Goal: Task Accomplishment & Management: Manage account settings

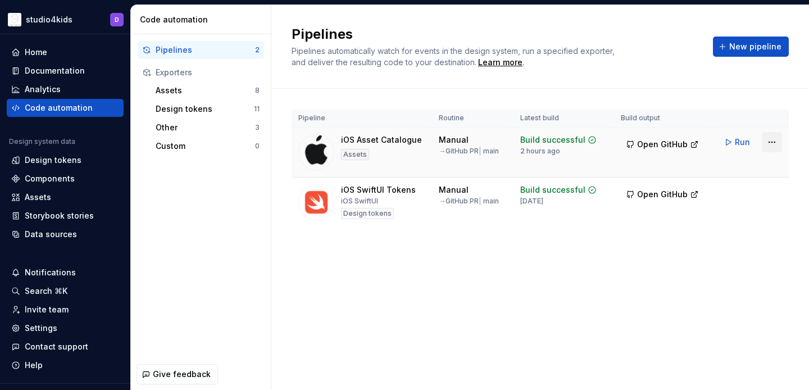
click at [769, 140] on html "studio4kids D Home Documentation Analytics Code automation Design system data D…" at bounding box center [404, 195] width 809 height 390
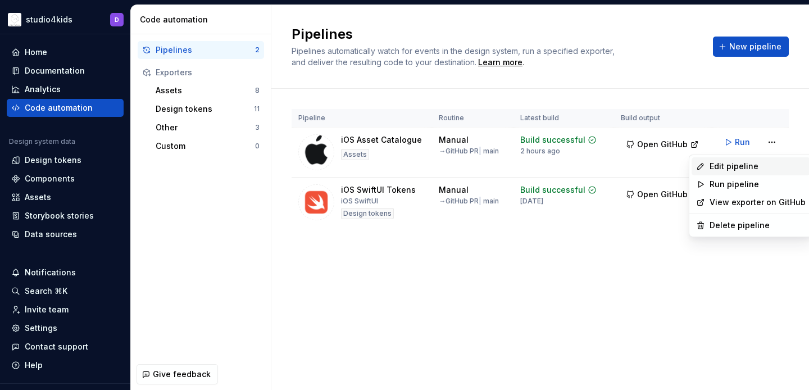
click at [723, 164] on div "Edit pipeline" at bounding box center [757, 166] width 96 height 11
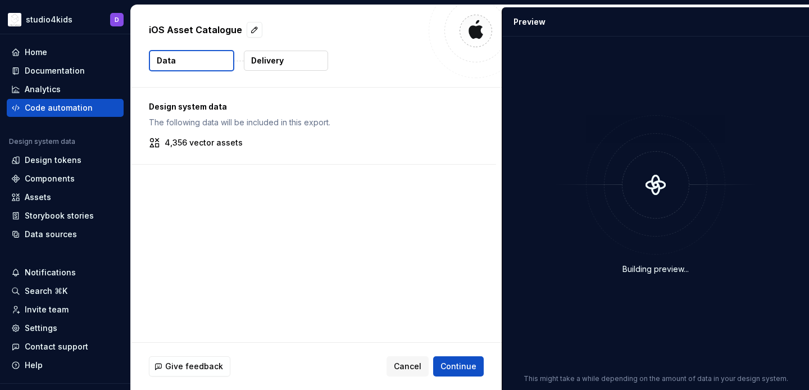
click at [280, 59] on p "Delivery" at bounding box center [267, 60] width 33 height 11
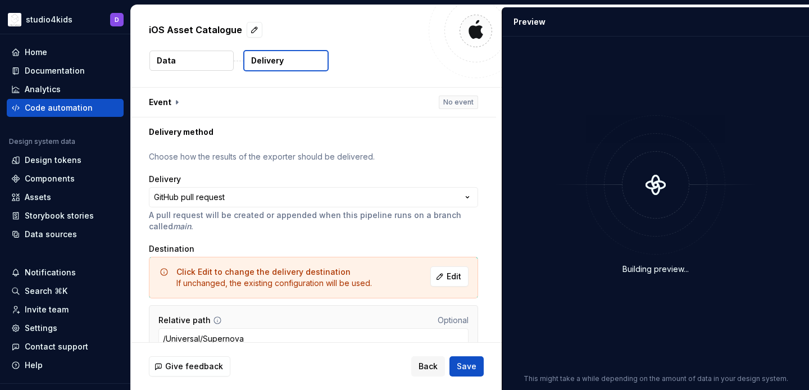
scroll to position [57, 0]
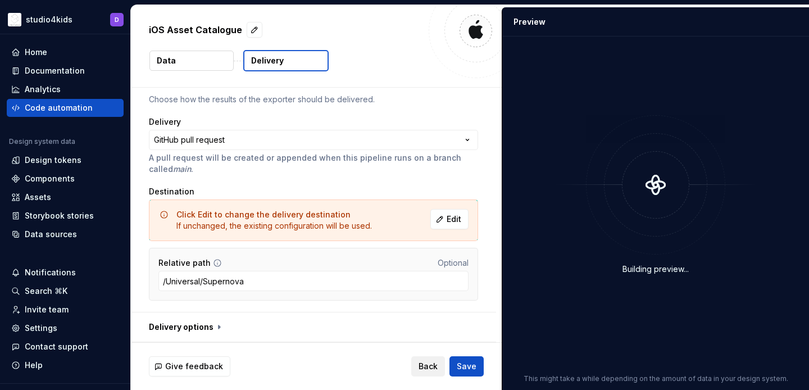
click at [428, 366] on span "Back" at bounding box center [427, 365] width 19 height 11
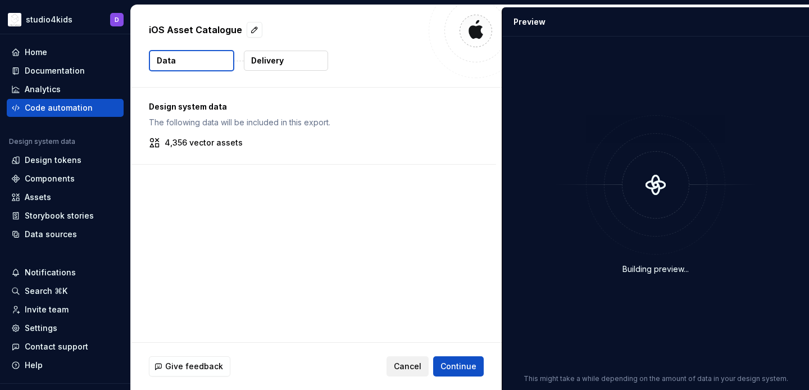
click at [419, 364] on span "Cancel" at bounding box center [408, 365] width 28 height 11
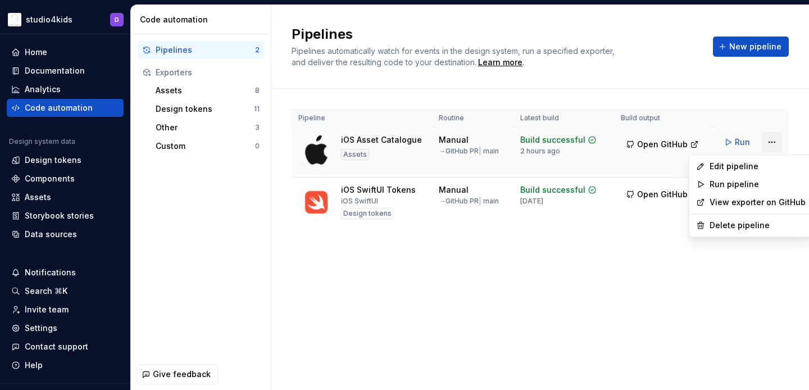
click at [773, 139] on html "studio4kids D Home Documentation Analytics Code automation Design system data D…" at bounding box center [404, 195] width 809 height 390
click at [744, 165] on div "Edit pipeline" at bounding box center [757, 166] width 96 height 11
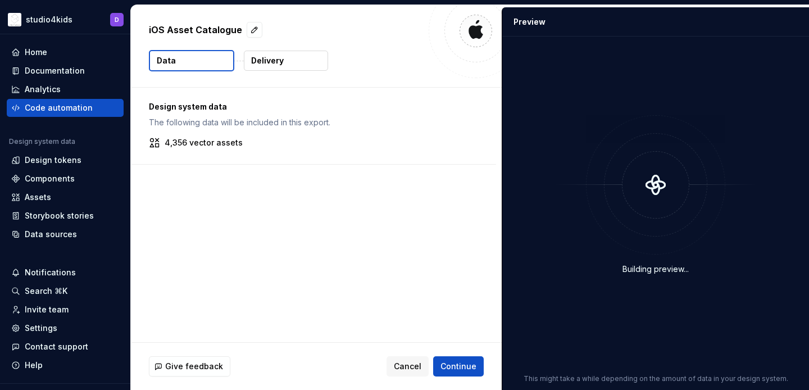
click at [287, 62] on button "Delivery" at bounding box center [286, 61] width 84 height 20
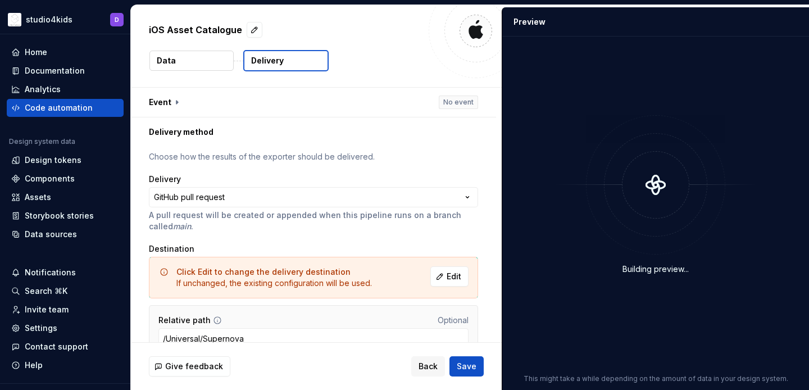
scroll to position [57, 0]
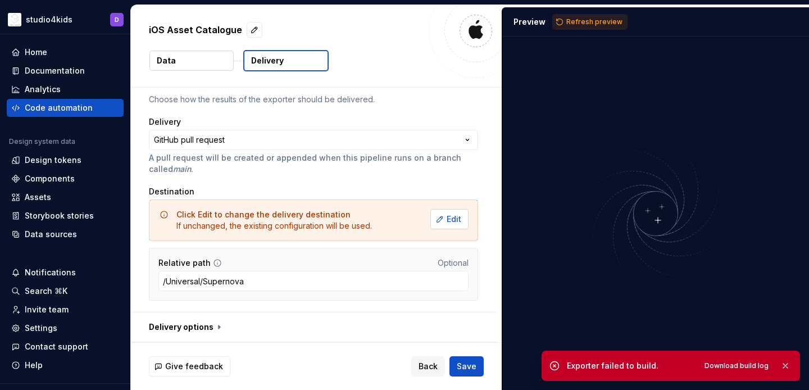
click at [453, 219] on span "Edit" at bounding box center [453, 218] width 15 height 11
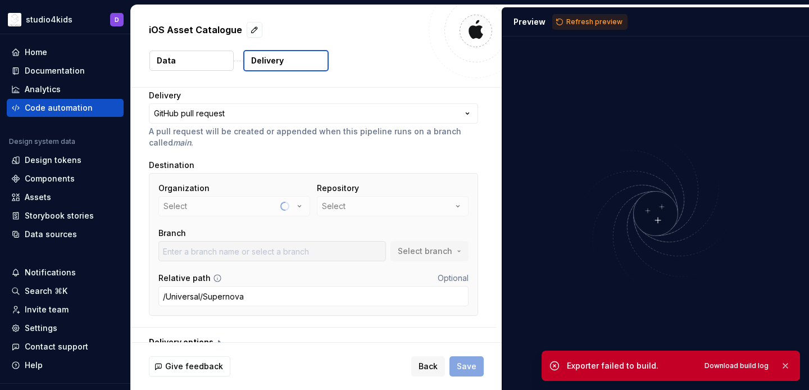
scroll to position [89, 0]
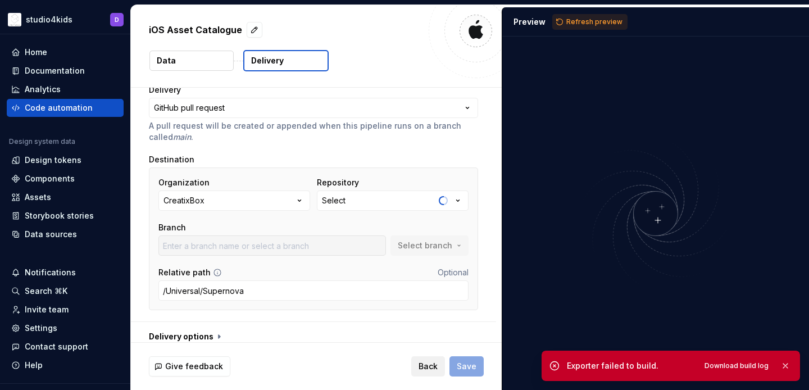
click at [424, 364] on span "Back" at bounding box center [427, 365] width 19 height 11
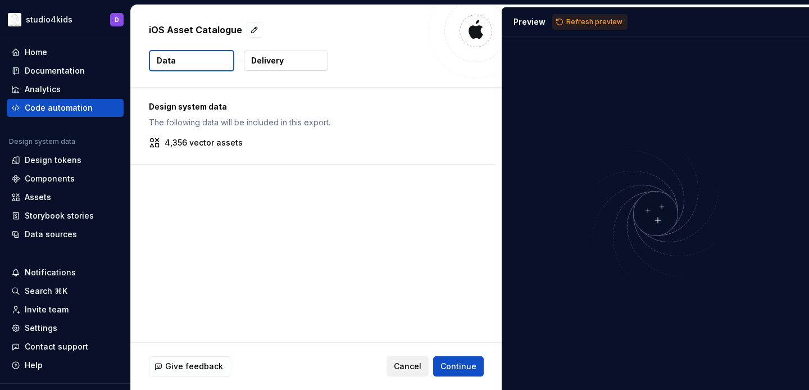
click at [414, 364] on span "Cancel" at bounding box center [408, 365] width 28 height 11
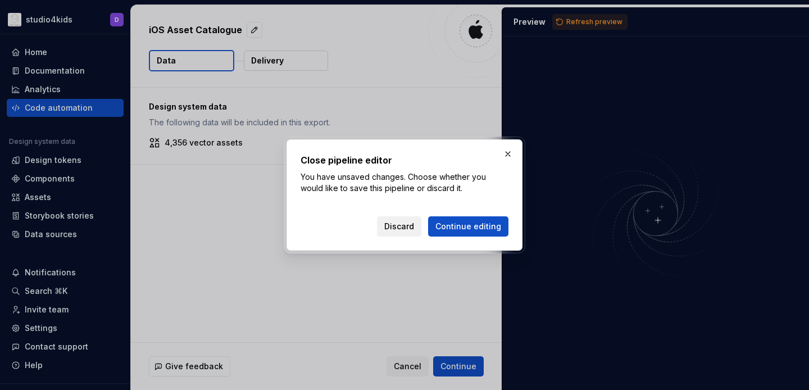
click at [395, 228] on span "Discard" at bounding box center [399, 226] width 30 height 11
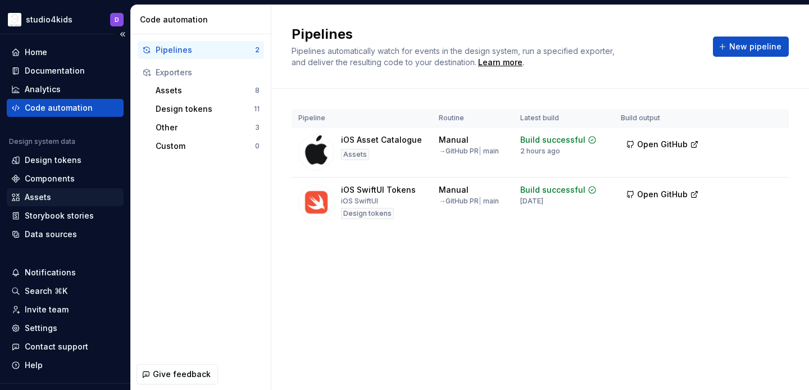
click at [66, 193] on div "Assets" at bounding box center [65, 196] width 108 height 11
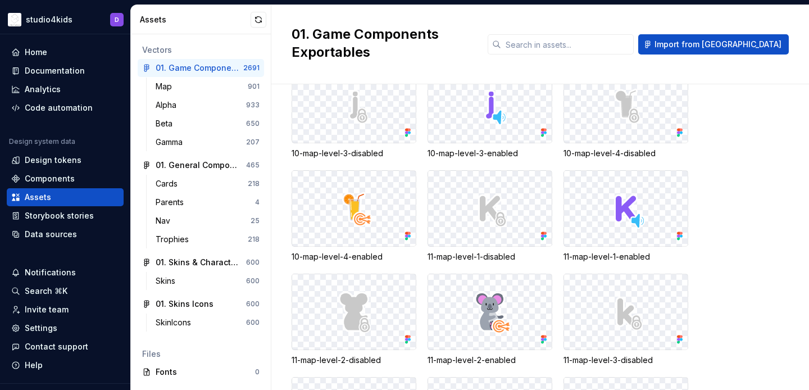
scroll to position [516, 0]
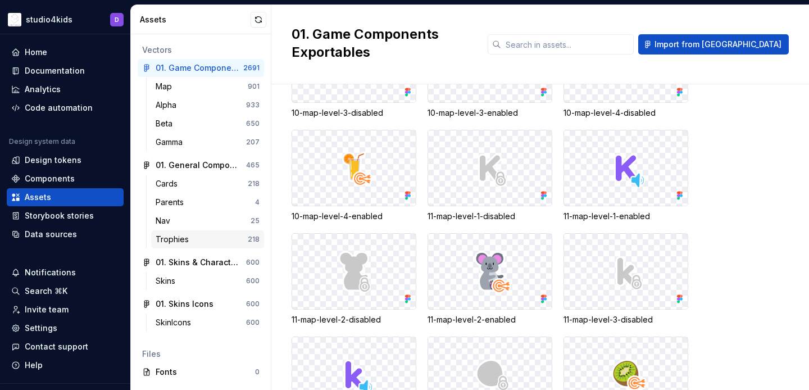
click at [190, 245] on div "Trophies 218" at bounding box center [207, 239] width 113 height 18
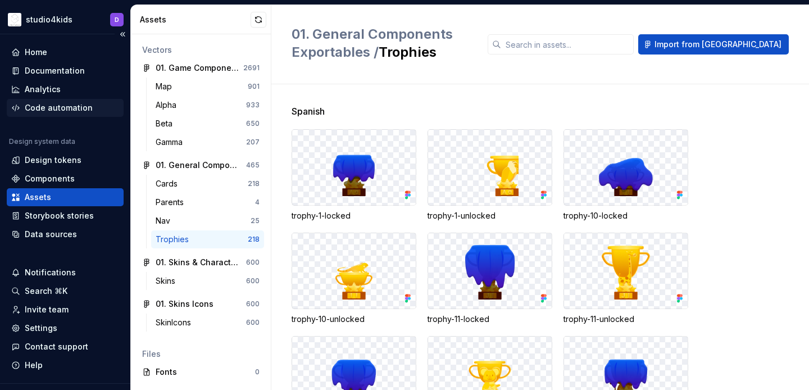
click at [67, 107] on div "Code automation" at bounding box center [59, 107] width 68 height 11
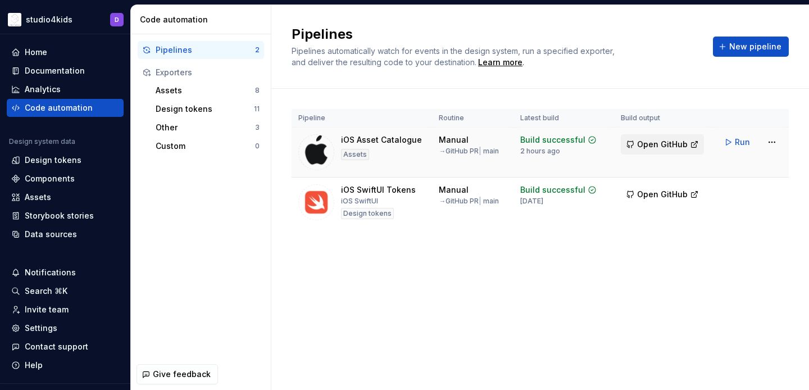
click at [639, 148] on span "Open GitHub" at bounding box center [662, 144] width 51 height 11
click at [47, 235] on div "Data sources" at bounding box center [51, 234] width 52 height 11
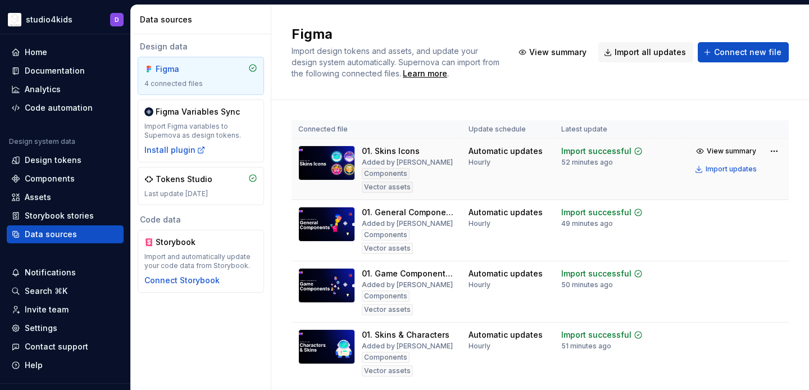
scroll to position [36, 0]
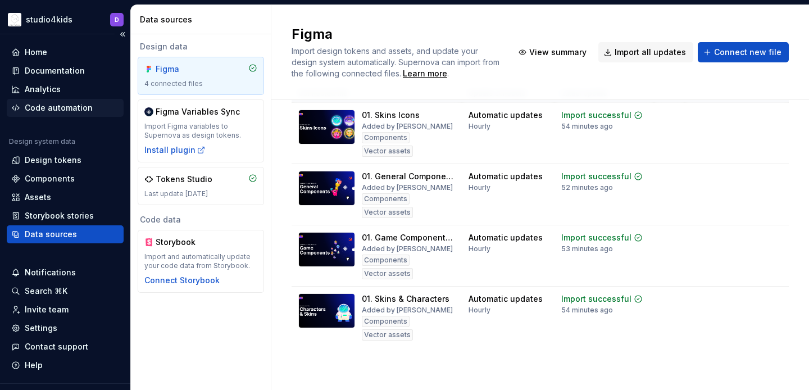
click at [55, 112] on div "Code automation" at bounding box center [59, 107] width 68 height 11
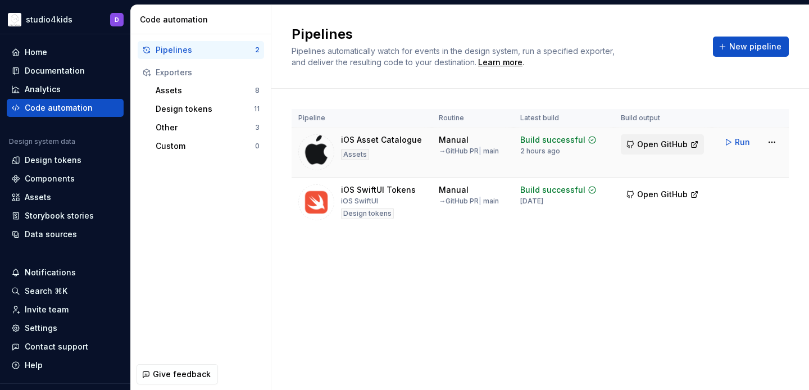
click at [663, 144] on span "Open GitHub" at bounding box center [662, 144] width 51 height 11
click at [774, 139] on html "studio4kids D Home Documentation Analytics Code automation Design system data D…" at bounding box center [404, 195] width 809 height 390
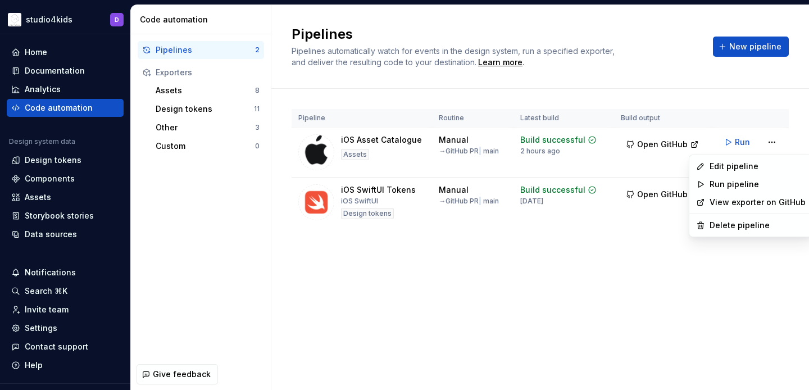
click at [697, 293] on html "studio4kids D Home Documentation Analytics Code automation Design system data D…" at bounding box center [404, 195] width 809 height 390
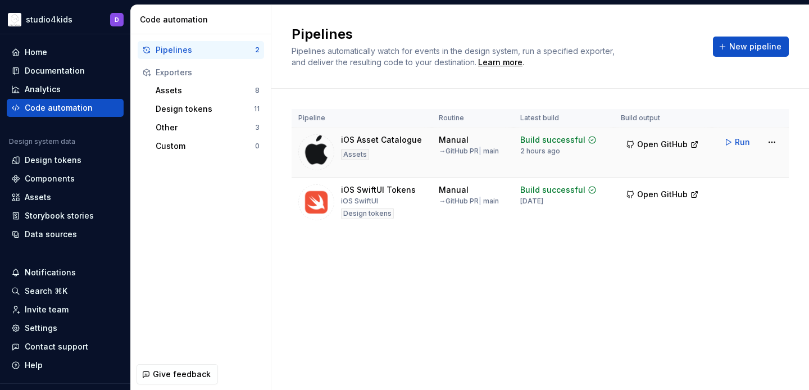
click at [418, 162] on div "iOS Asset Catalogue Assets" at bounding box center [361, 152] width 127 height 36
click at [769, 143] on html "studio4kids D Home Documentation Analytics Code automation Design system data D…" at bounding box center [404, 195] width 809 height 390
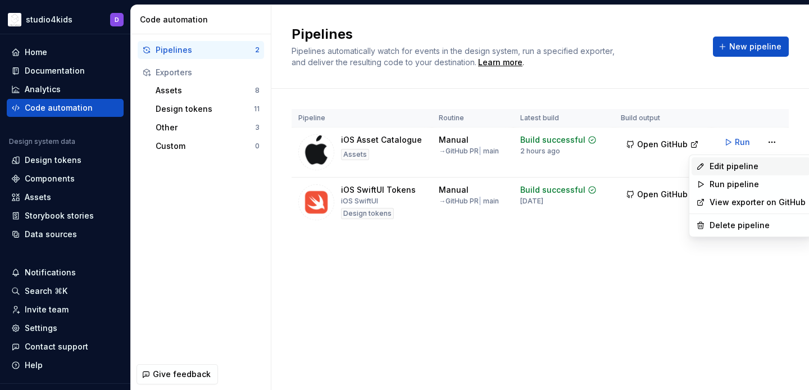
click at [725, 170] on div "Edit pipeline" at bounding box center [757, 166] width 96 height 11
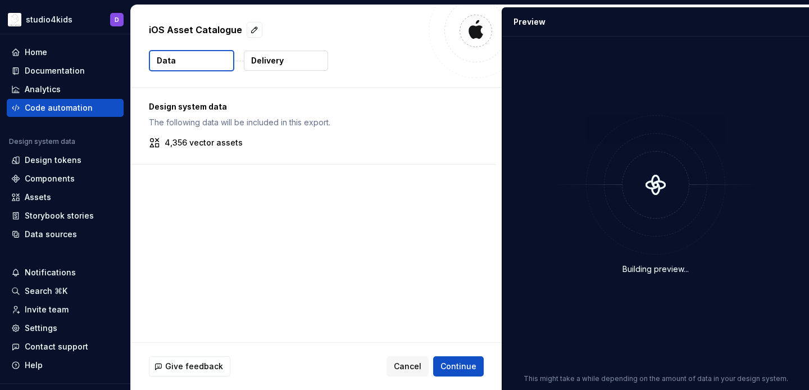
click at [413, 180] on div "Design system data The following data will be included in this export. 4,356 ve…" at bounding box center [316, 215] width 371 height 254
click at [454, 363] on span "Continue" at bounding box center [458, 365] width 36 height 11
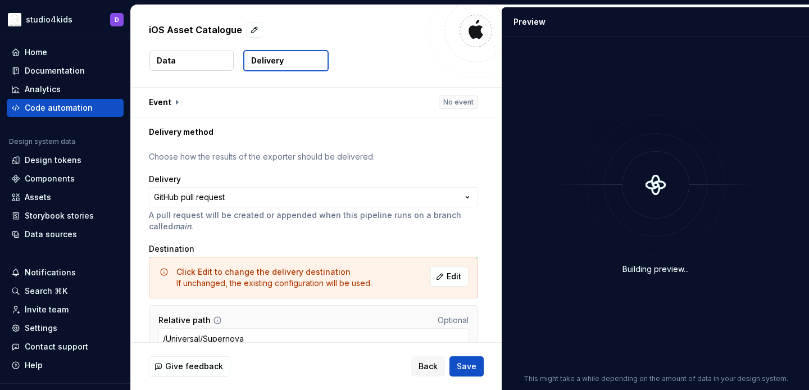
click at [457, 365] on button "Save" at bounding box center [466, 366] width 34 height 20
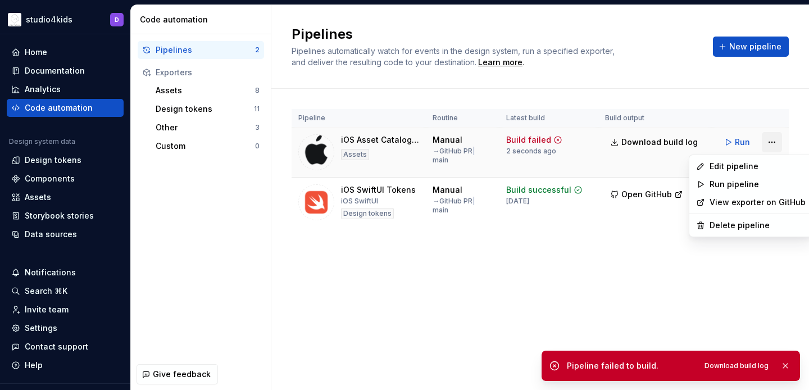
click at [772, 141] on html "studio4kids D Home Documentation Analytics Code automation Design system data D…" at bounding box center [404, 195] width 809 height 390
click at [724, 166] on div "Edit pipeline" at bounding box center [757, 166] width 96 height 11
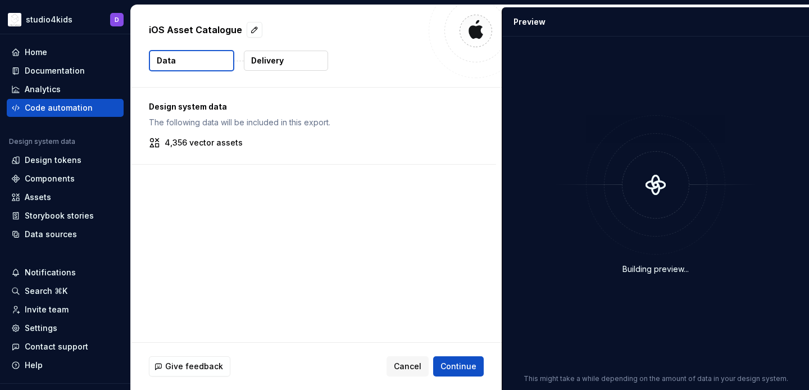
click at [280, 63] on p "Delivery" at bounding box center [267, 60] width 33 height 11
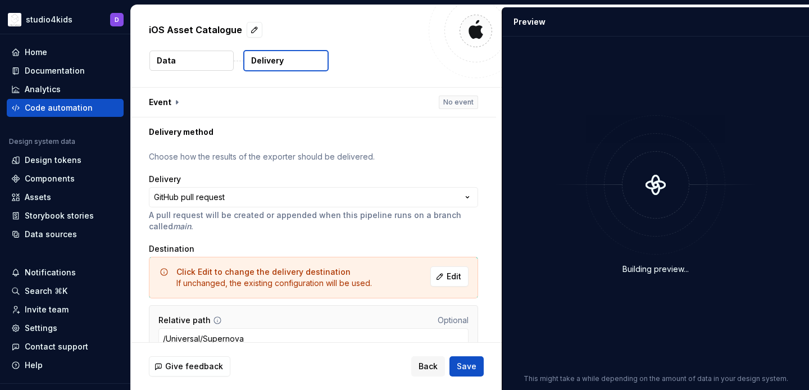
scroll to position [57, 0]
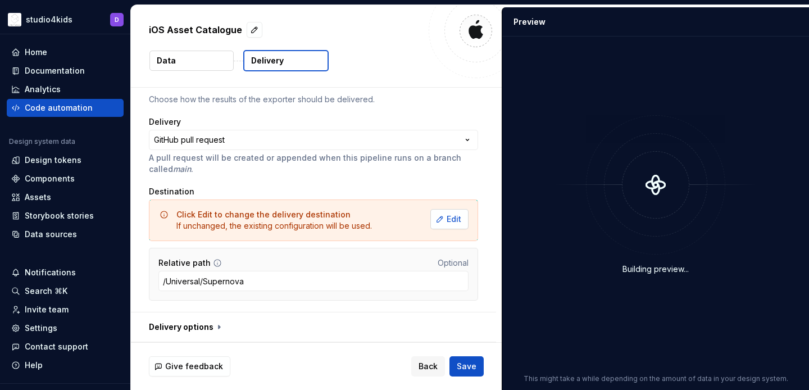
click at [454, 220] on span "Edit" at bounding box center [453, 218] width 15 height 11
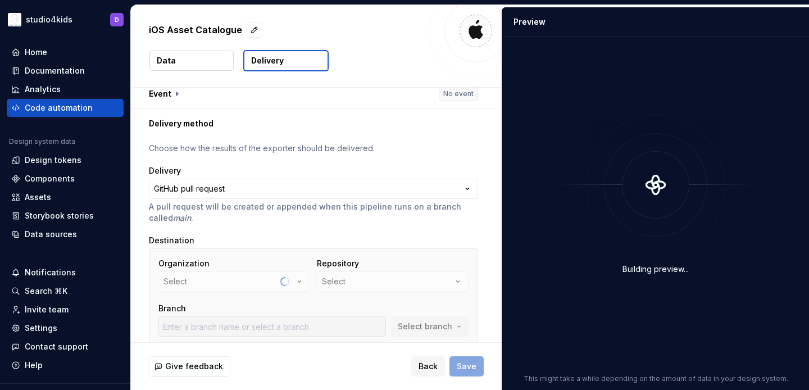
scroll to position [16, 0]
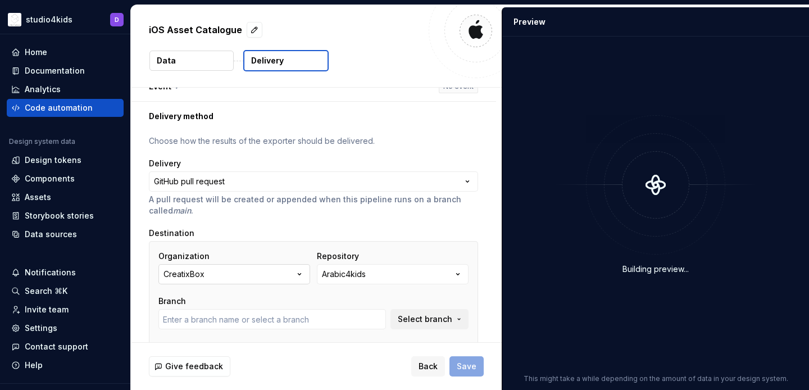
click at [299, 273] on icon "button" at bounding box center [299, 273] width 11 height 11
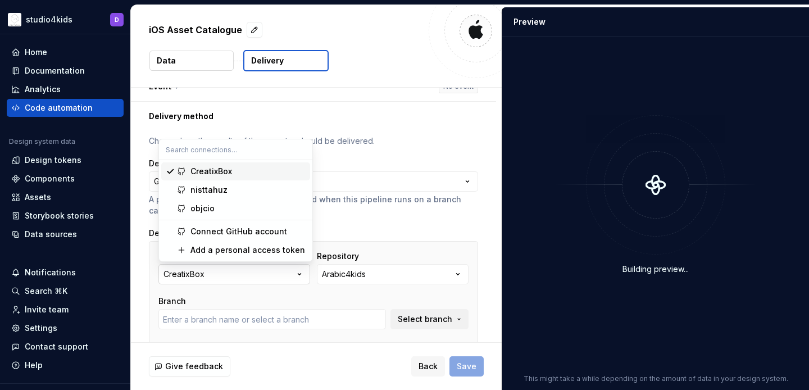
type input "develop"
click at [238, 191] on div "nisttahuz" at bounding box center [247, 189] width 115 height 11
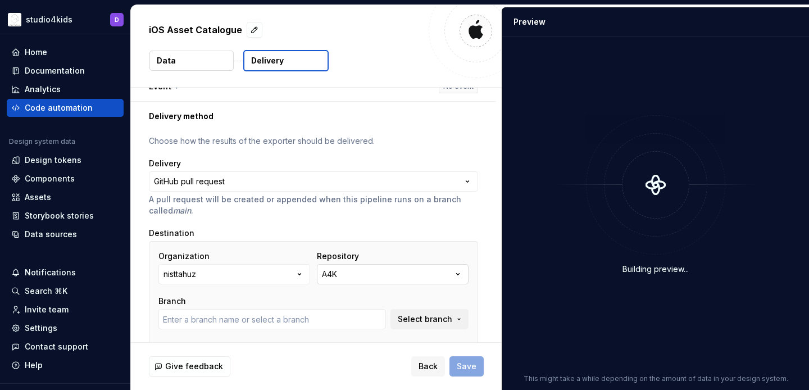
click at [358, 277] on button "A4K" at bounding box center [393, 274] width 152 height 20
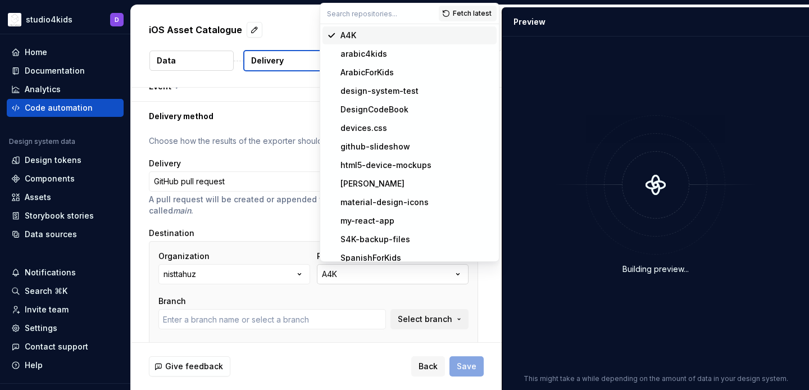
type input "main"
click at [351, 75] on div "ArabicForKids" at bounding box center [366, 72] width 53 height 11
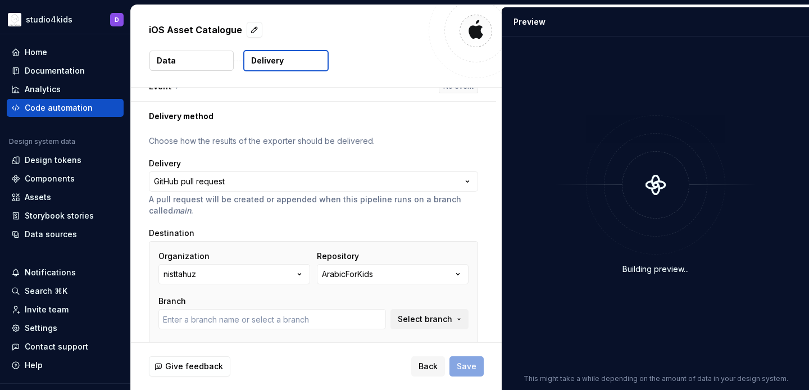
type input "main"
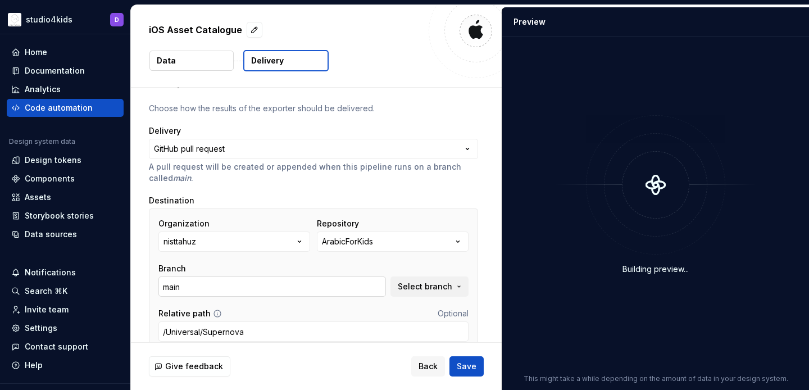
scroll to position [99, 0]
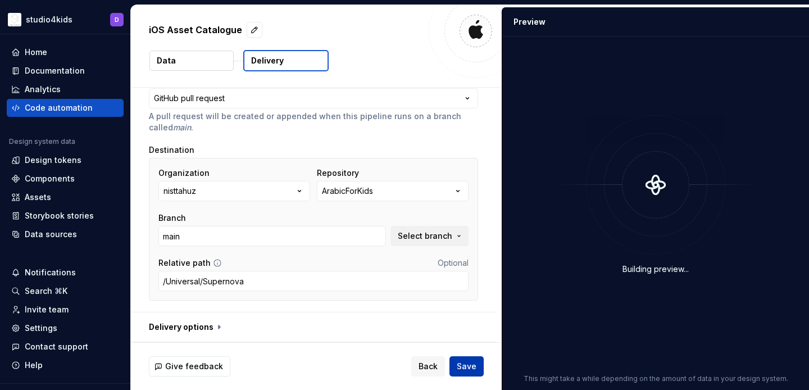
click at [469, 365] on span "Save" at bounding box center [466, 365] width 20 height 11
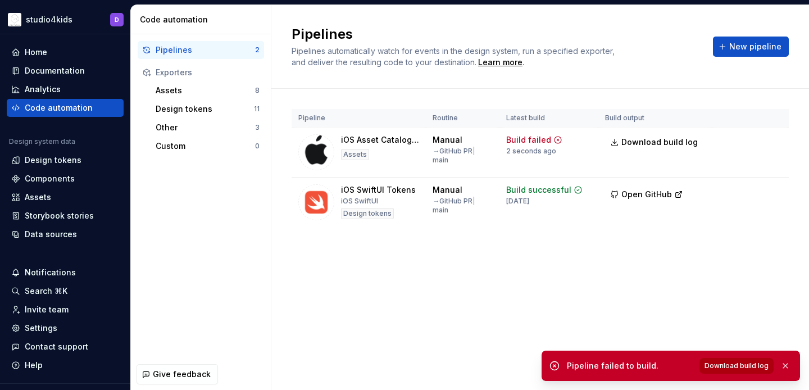
click at [729, 366] on span "Download build log" at bounding box center [736, 365] width 64 height 9
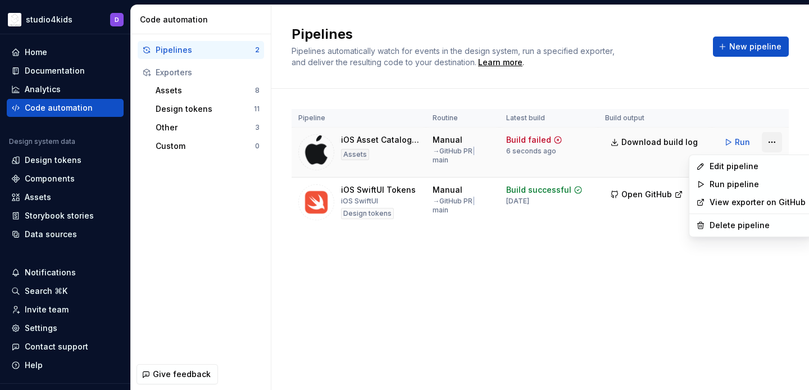
click at [773, 149] on html "studio4kids D Home Documentation Analytics Code automation Design system data D…" at bounding box center [404, 195] width 809 height 390
click at [728, 168] on div "Edit pipeline" at bounding box center [757, 166] width 96 height 11
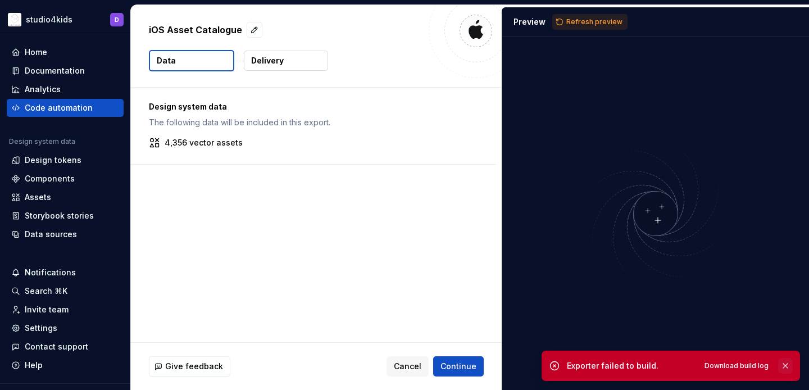
click at [787, 364] on button "button" at bounding box center [785, 366] width 15 height 16
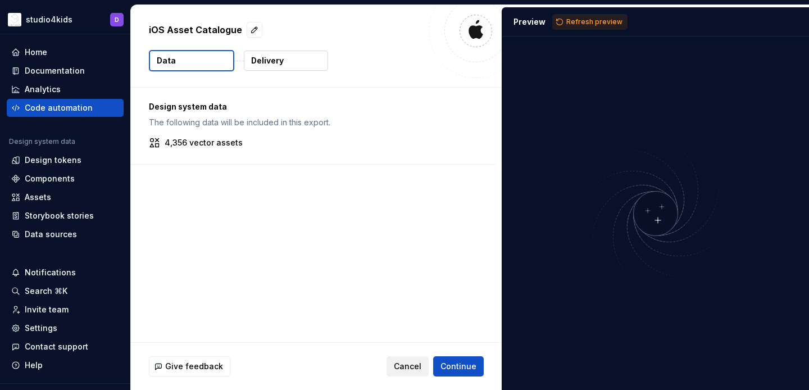
click at [404, 368] on span "Cancel" at bounding box center [408, 365] width 28 height 11
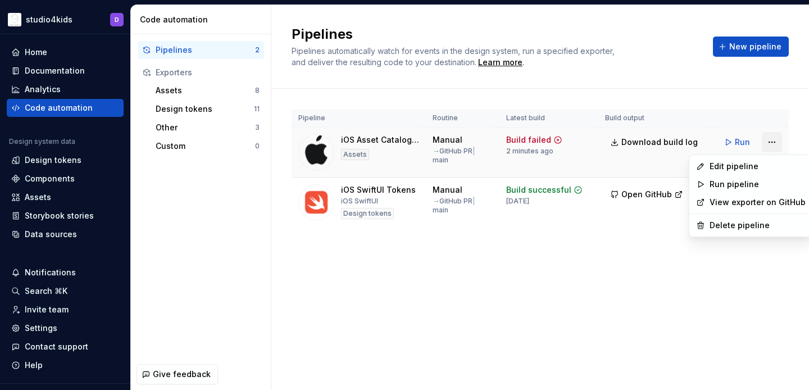
click at [768, 140] on html "studio4kids D Home Documentation Analytics Code automation Design system data D…" at bounding box center [404, 195] width 809 height 390
click at [729, 162] on div "Edit pipeline" at bounding box center [757, 166] width 96 height 11
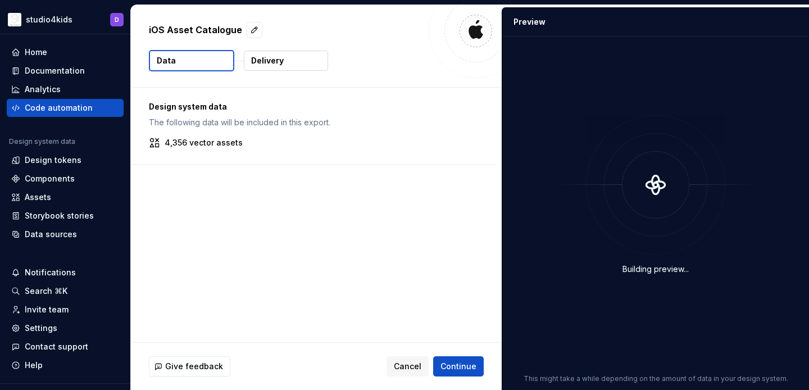
click at [265, 68] on button "Delivery" at bounding box center [286, 61] width 84 height 20
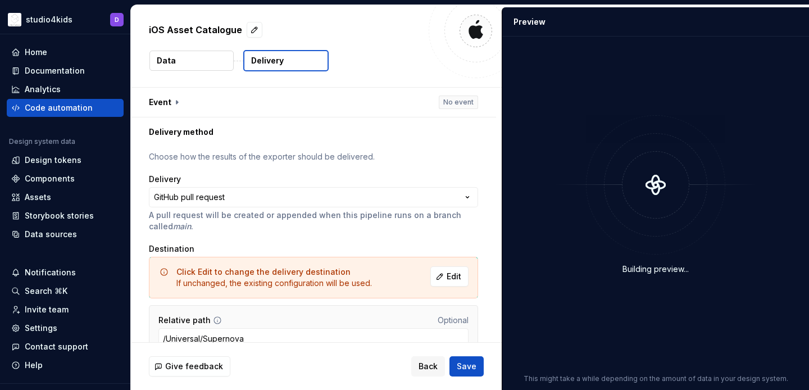
scroll to position [57, 0]
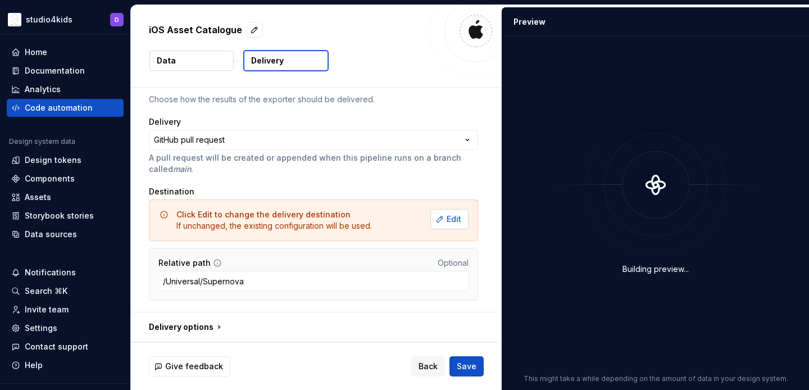
click at [454, 219] on span "Edit" at bounding box center [453, 218] width 15 height 11
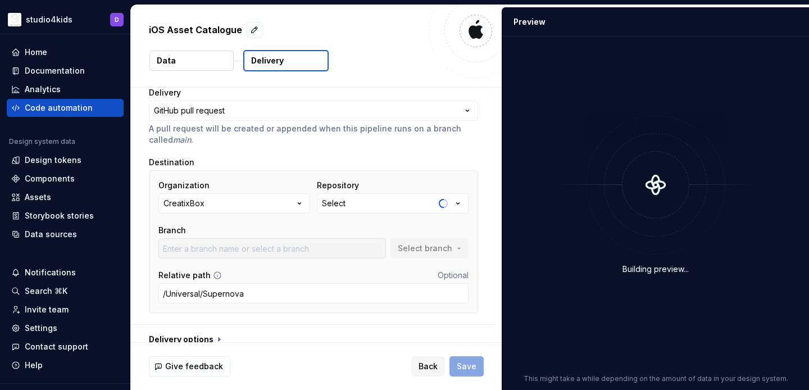
scroll to position [99, 0]
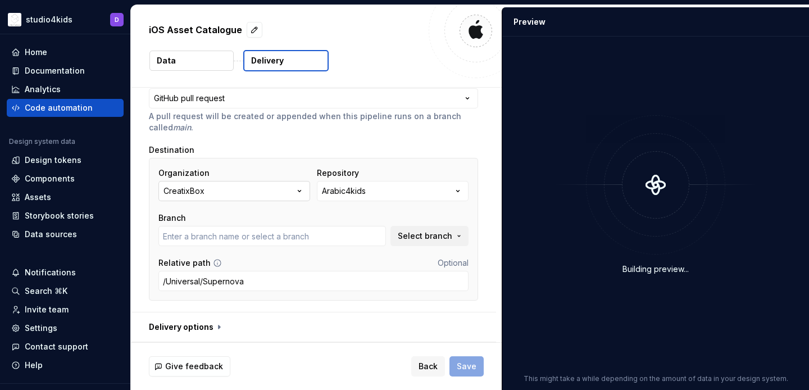
type input "develop"
click at [295, 188] on button "CreatixBox" at bounding box center [234, 191] width 152 height 20
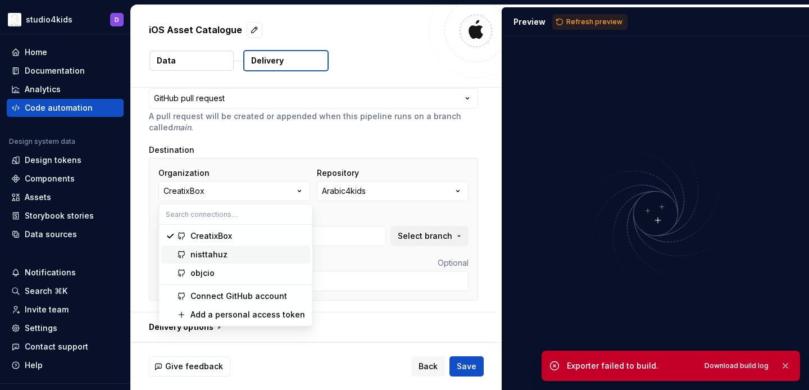
click at [243, 245] on span "nisttahuz" at bounding box center [235, 254] width 149 height 18
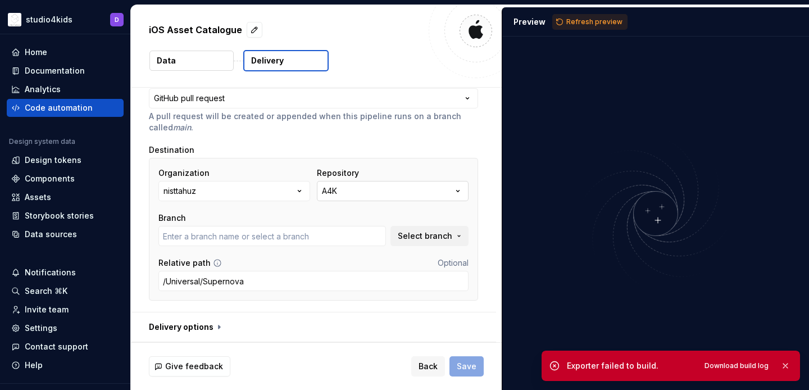
type input "main"
click at [358, 192] on button "A4K" at bounding box center [393, 191] width 152 height 20
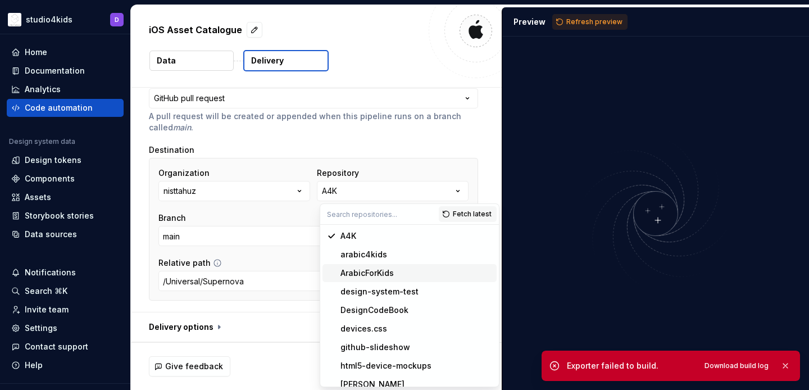
click at [356, 268] on div "ArabicForKids" at bounding box center [366, 272] width 53 height 11
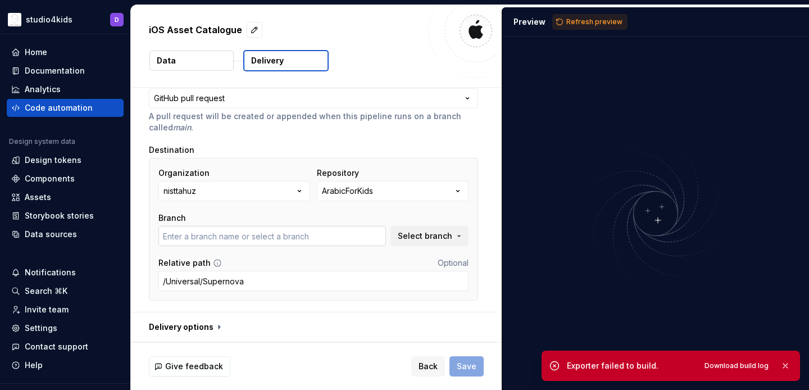
type input "main"
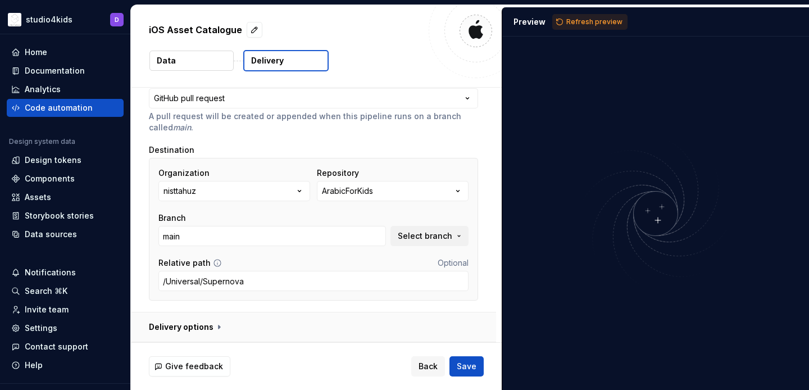
click at [202, 323] on button "button" at bounding box center [313, 326] width 365 height 29
type textarea "*"
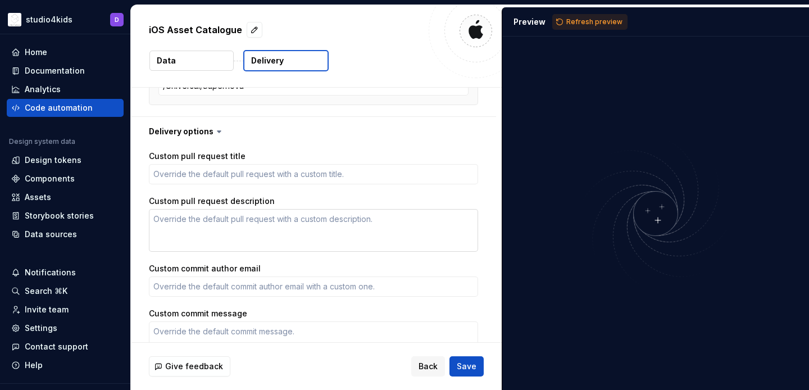
scroll to position [364, 0]
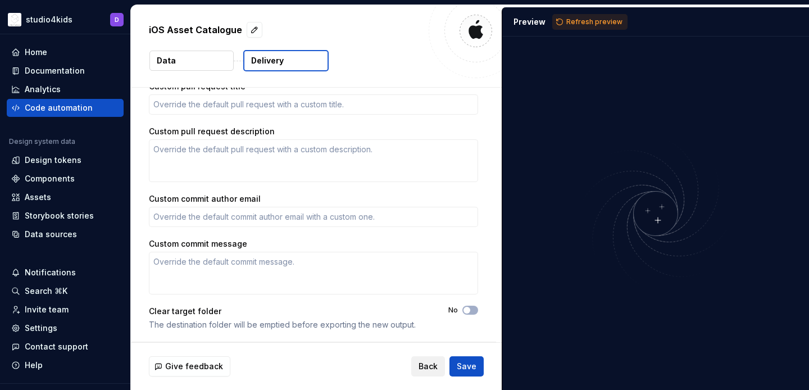
click at [419, 369] on button "Back" at bounding box center [428, 366] width 34 height 20
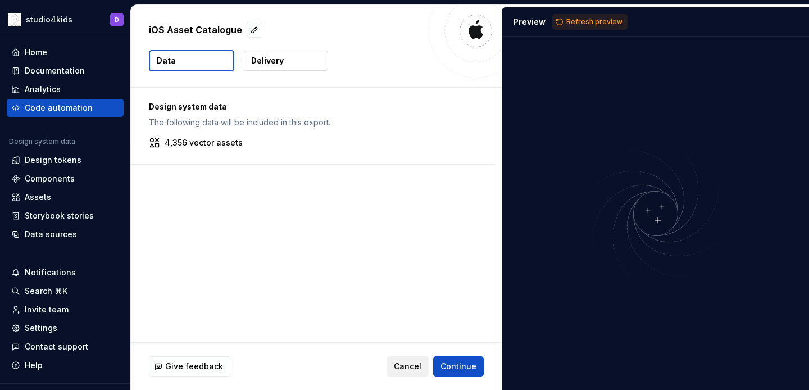
click at [417, 364] on span "Cancel" at bounding box center [408, 365] width 28 height 11
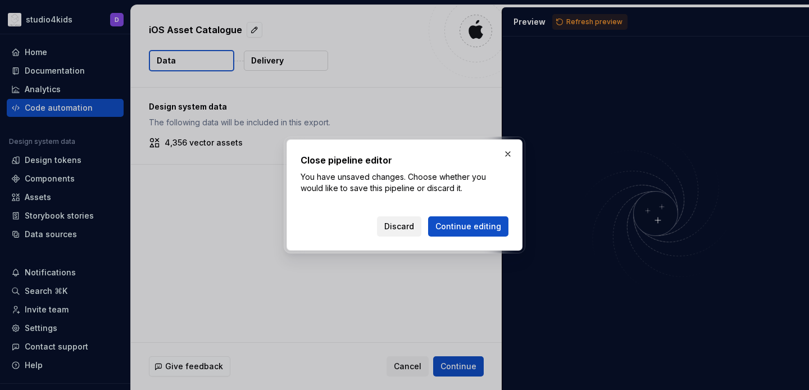
click at [407, 229] on span "Discard" at bounding box center [399, 226] width 30 height 11
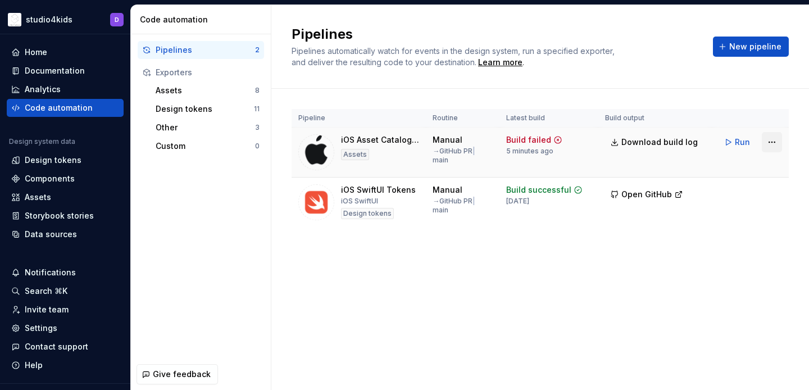
click at [774, 142] on html "studio4kids D Home Documentation Analytics Code automation Design system data D…" at bounding box center [404, 195] width 809 height 390
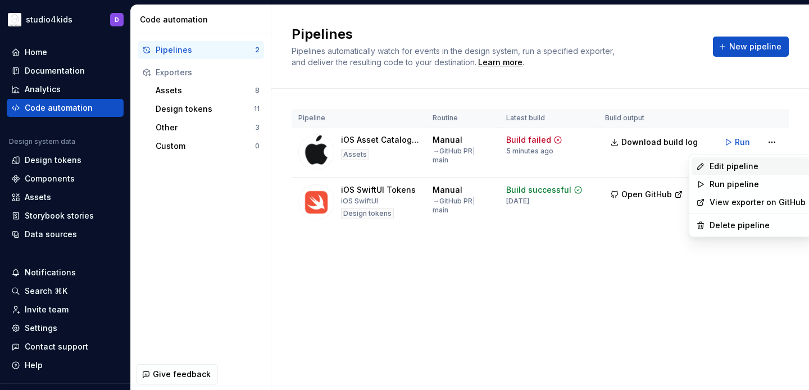
click at [739, 169] on div "Edit pipeline" at bounding box center [757, 166] width 96 height 11
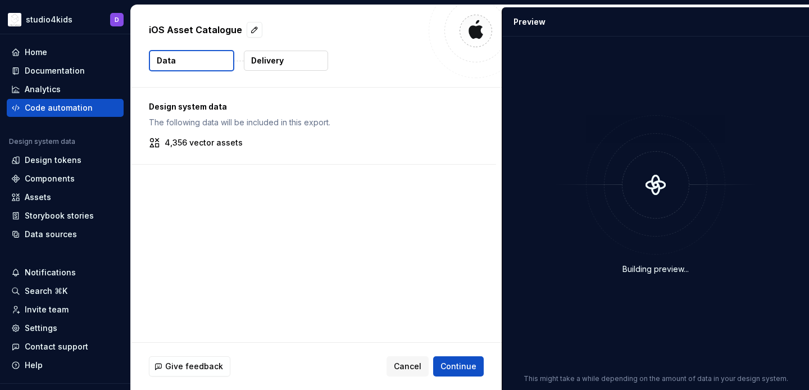
click at [266, 57] on p "Delivery" at bounding box center [267, 60] width 33 height 11
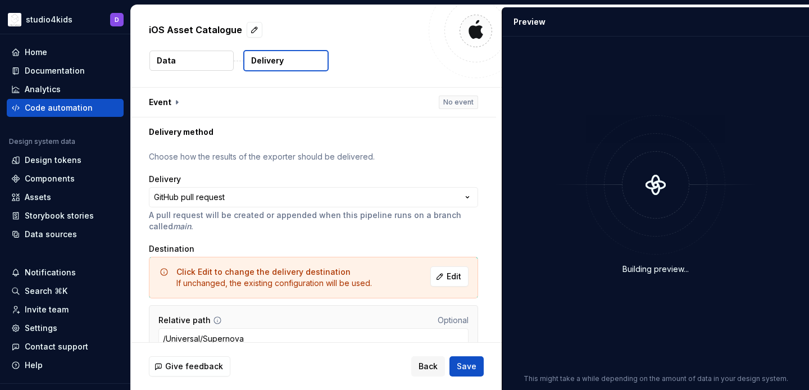
scroll to position [57, 0]
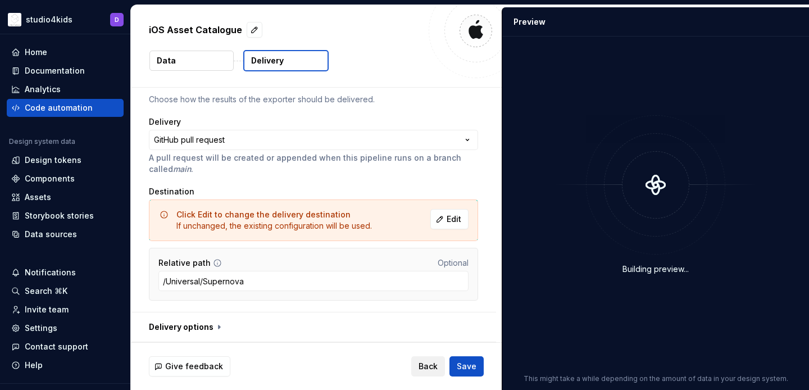
click at [436, 365] on span "Back" at bounding box center [427, 365] width 19 height 11
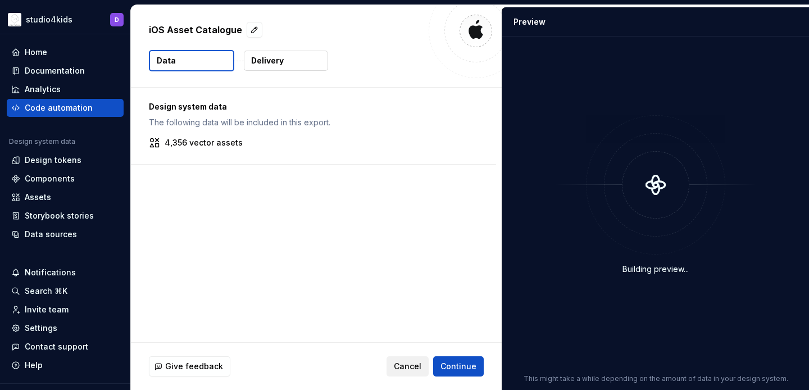
click at [414, 367] on span "Cancel" at bounding box center [408, 365] width 28 height 11
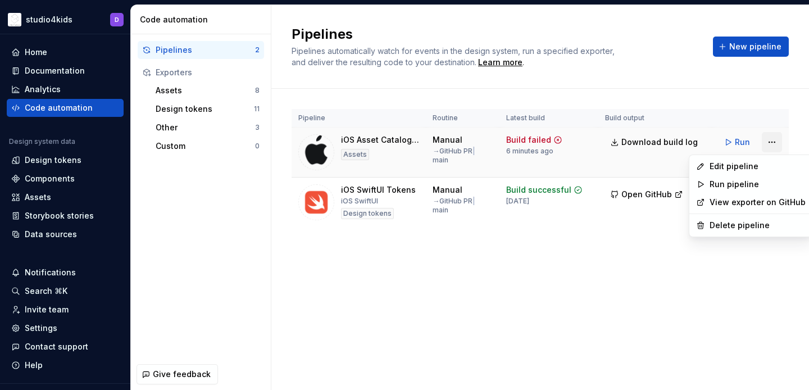
click at [770, 146] on html "studio4kids D Home Documentation Analytics Code automation Design system data D…" at bounding box center [404, 195] width 809 height 390
click at [728, 161] on div "Edit pipeline" at bounding box center [757, 166] width 96 height 11
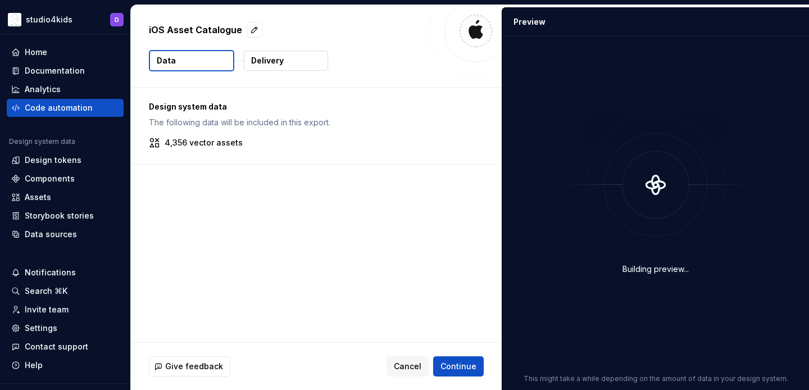
click at [300, 65] on button "Delivery" at bounding box center [286, 61] width 84 height 20
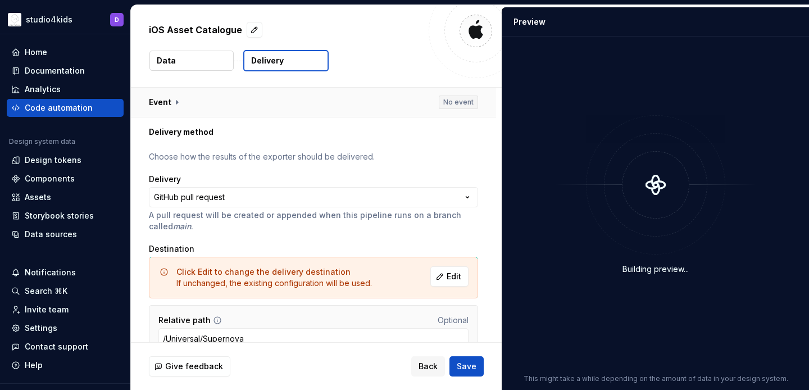
click at [165, 102] on button "button" at bounding box center [313, 102] width 365 height 29
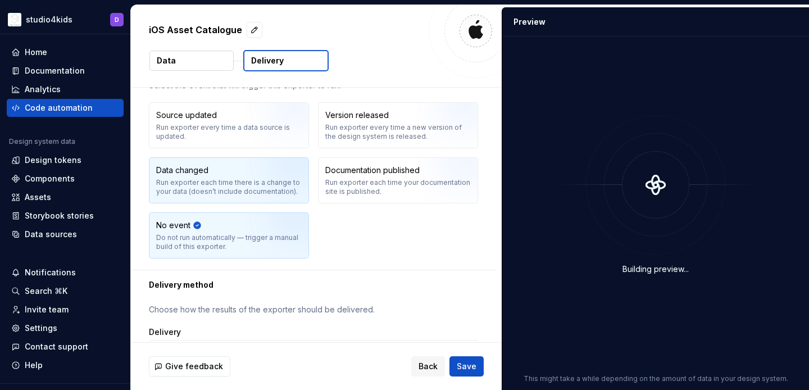
scroll to position [45, 0]
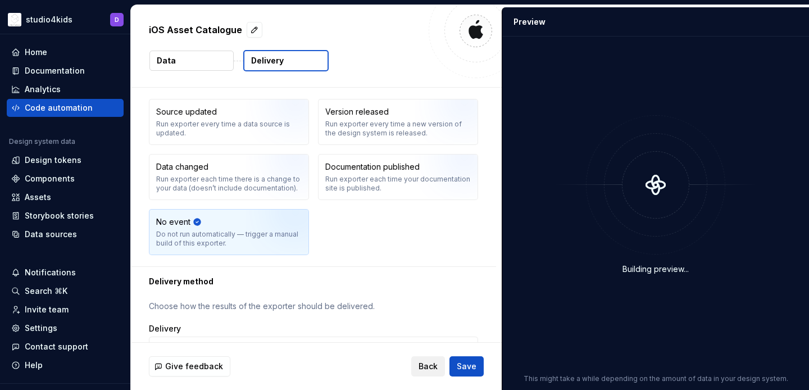
click at [435, 366] on span "Back" at bounding box center [427, 365] width 19 height 11
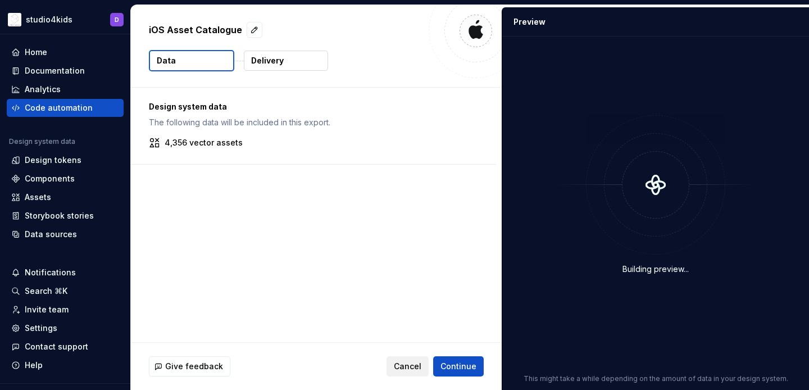
click at [405, 366] on span "Cancel" at bounding box center [408, 365] width 28 height 11
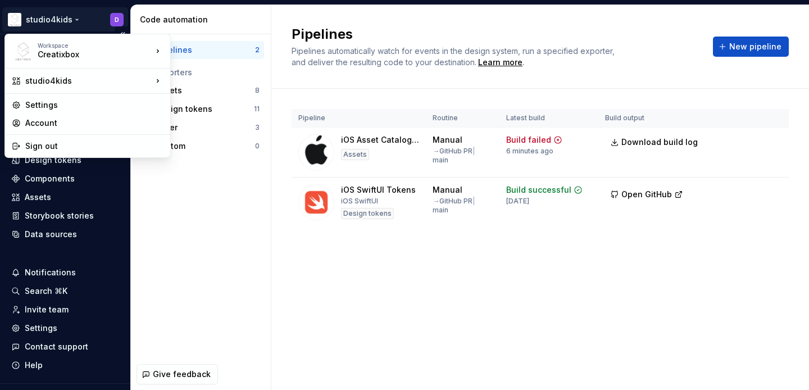
click at [71, 18] on html "studio4kids D Home Documentation Analytics Code automation Design system data D…" at bounding box center [404, 195] width 809 height 390
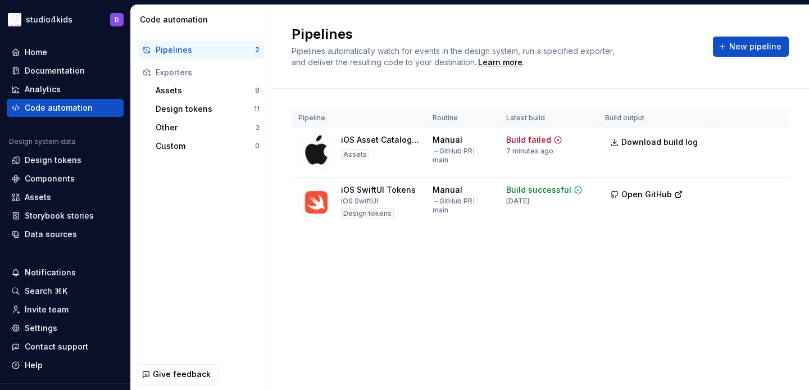
click at [260, 232] on html "studio4kids D Home Documentation Analytics Code automation Design system data D…" at bounding box center [404, 195] width 809 height 390
click at [72, 16] on html "studio4kids D Home Documentation Analytics Code automation Design system data D…" at bounding box center [404, 195] width 809 height 390
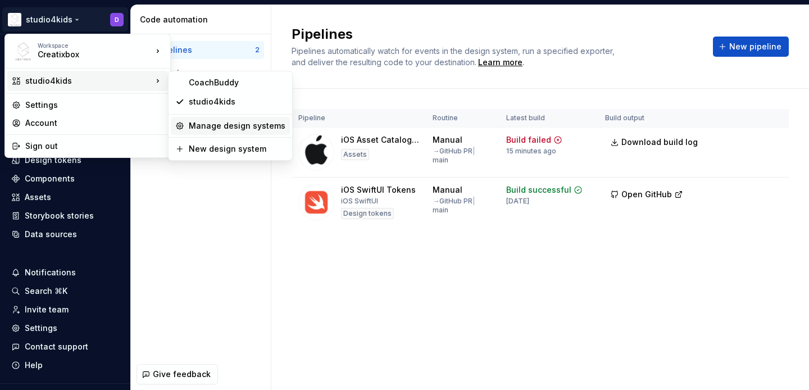
click at [196, 122] on div "Manage design systems" at bounding box center [237, 125] width 97 height 11
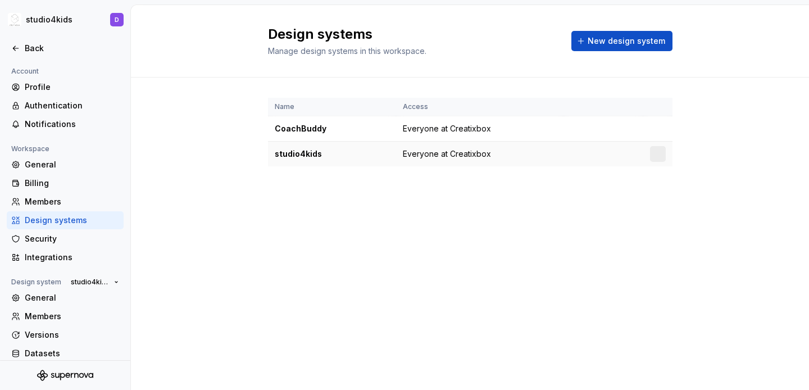
click at [381, 161] on td "studio4kids" at bounding box center [332, 153] width 128 height 25
click at [296, 154] on div "studio4kids" at bounding box center [332, 153] width 115 height 11
click at [656, 152] on html "studio4kids D Back Account Profile Authentication Notifications Workspace Gener…" at bounding box center [404, 195] width 809 height 390
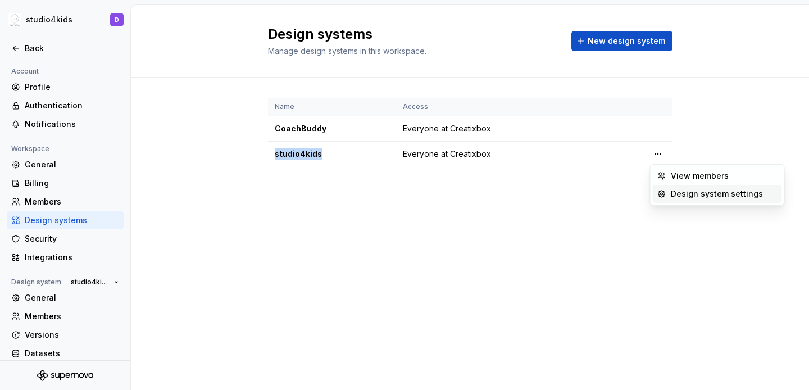
click at [670, 195] on div "Design system settings" at bounding box center [723, 193] width 107 height 11
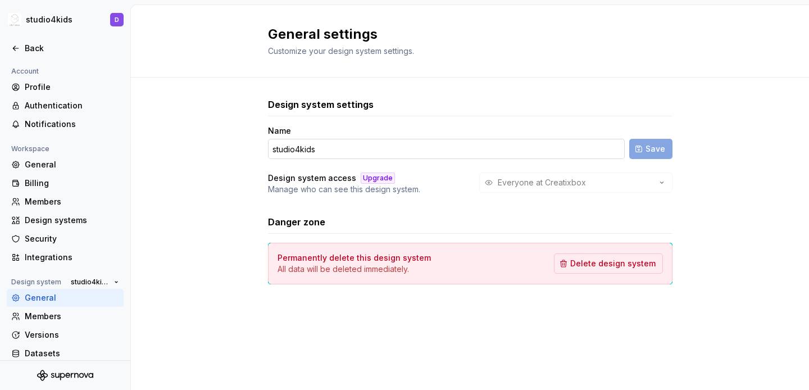
click at [359, 150] on input "studio4kids" at bounding box center [446, 149] width 357 height 20
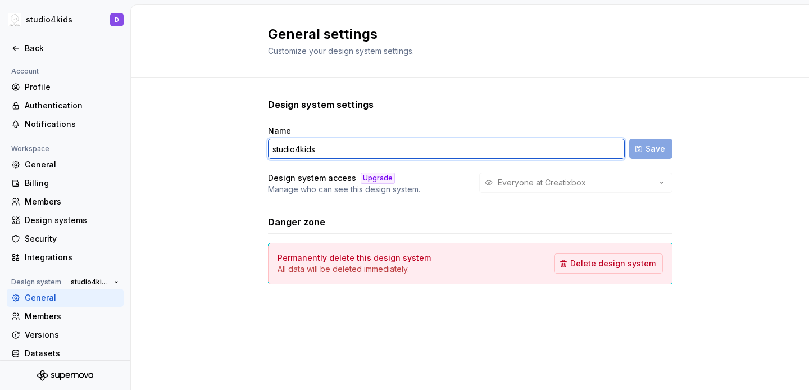
click at [359, 150] on input "studio4kids" at bounding box center [446, 149] width 357 height 20
click at [296, 152] on input "studio4kids" at bounding box center [446, 149] width 357 height 20
drag, startPoint x: 296, startPoint y: 152, endPoint x: 261, endPoint y: 152, distance: 34.8
click at [261, 152] on div "Design system settings Name studio4kids Save Design system access Upgrade Manag…" at bounding box center [470, 201] width 678 height 249
type input "arabic4kids"
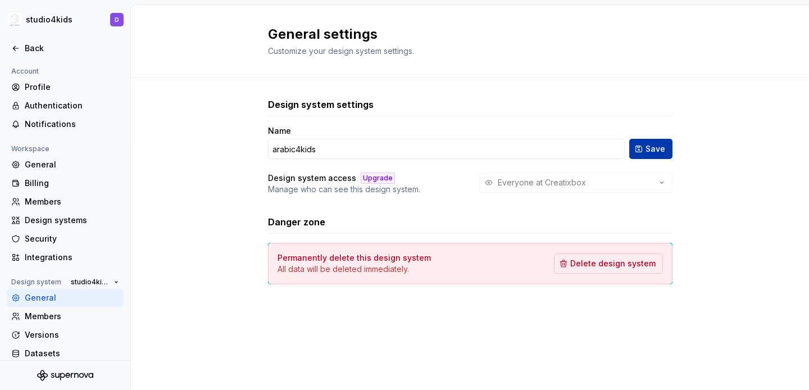
click at [666, 153] on button "Save" at bounding box center [650, 149] width 43 height 20
click at [31, 45] on div "Back" at bounding box center [72, 48] width 94 height 11
